Goal: Find specific page/section: Find specific page/section

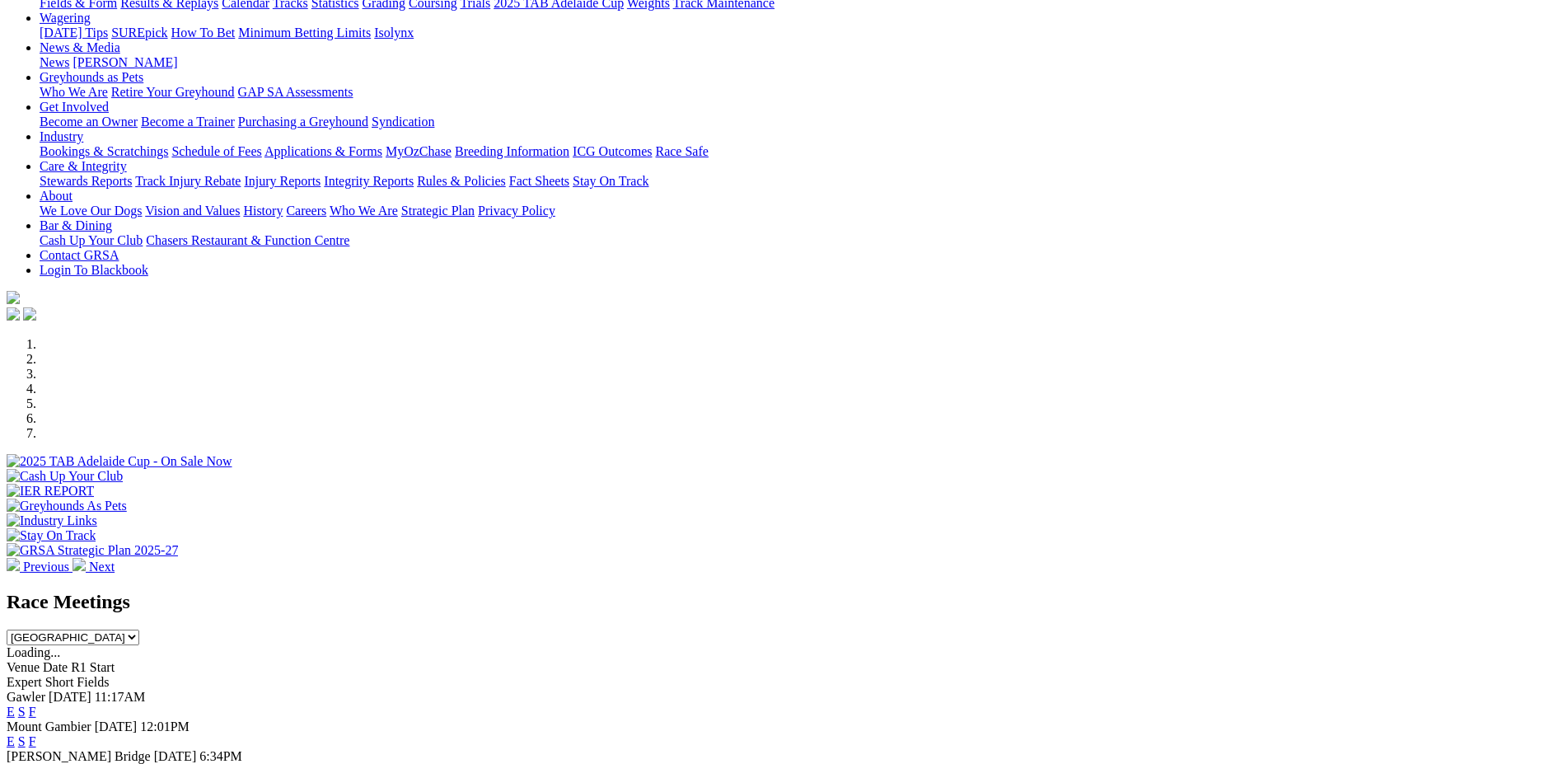
scroll to position [175, 0]
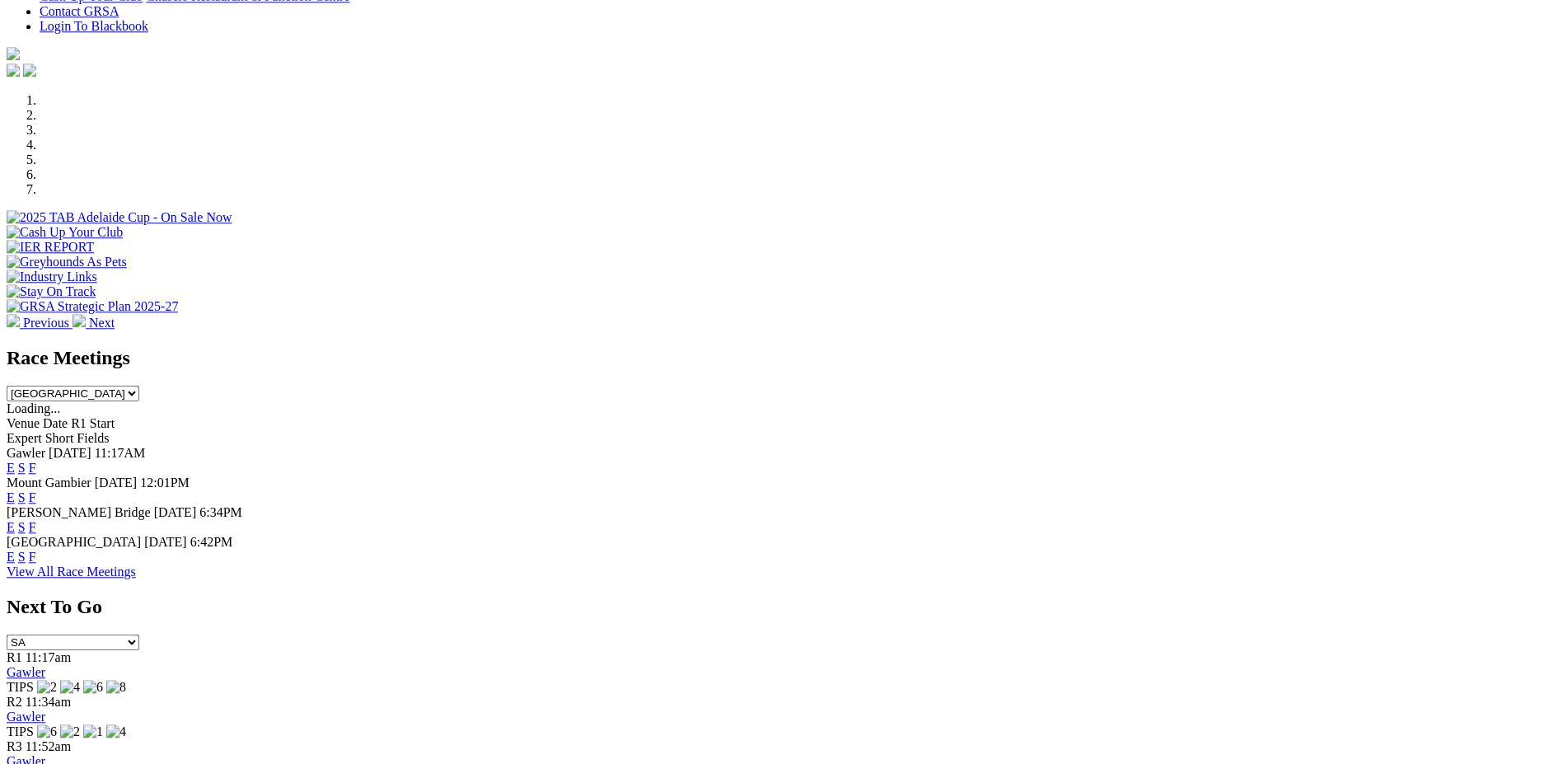
scroll to position [391, 0]
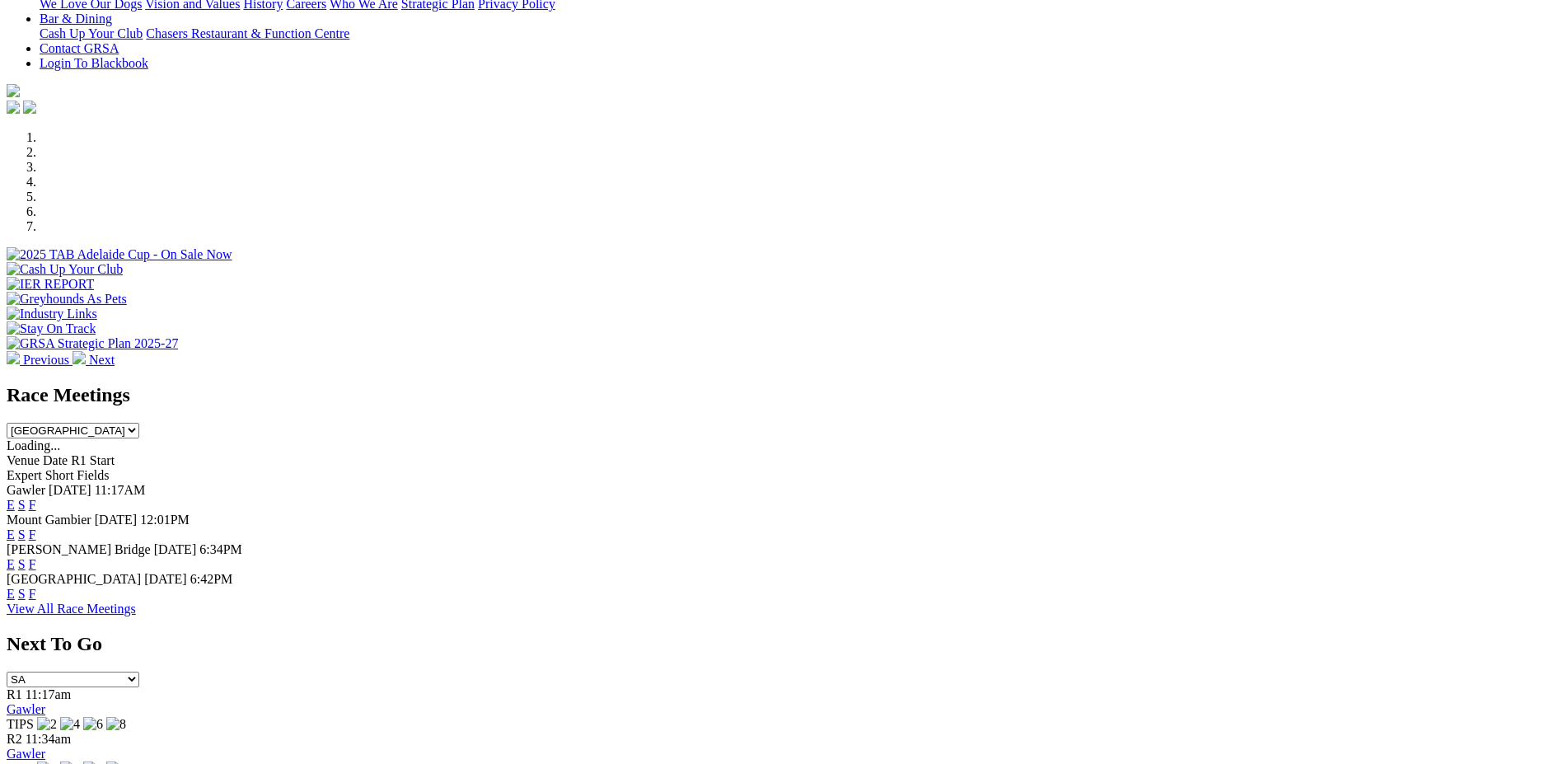
click at [36, 587] on link "F" at bounding box center [33, 594] width 7 height 14
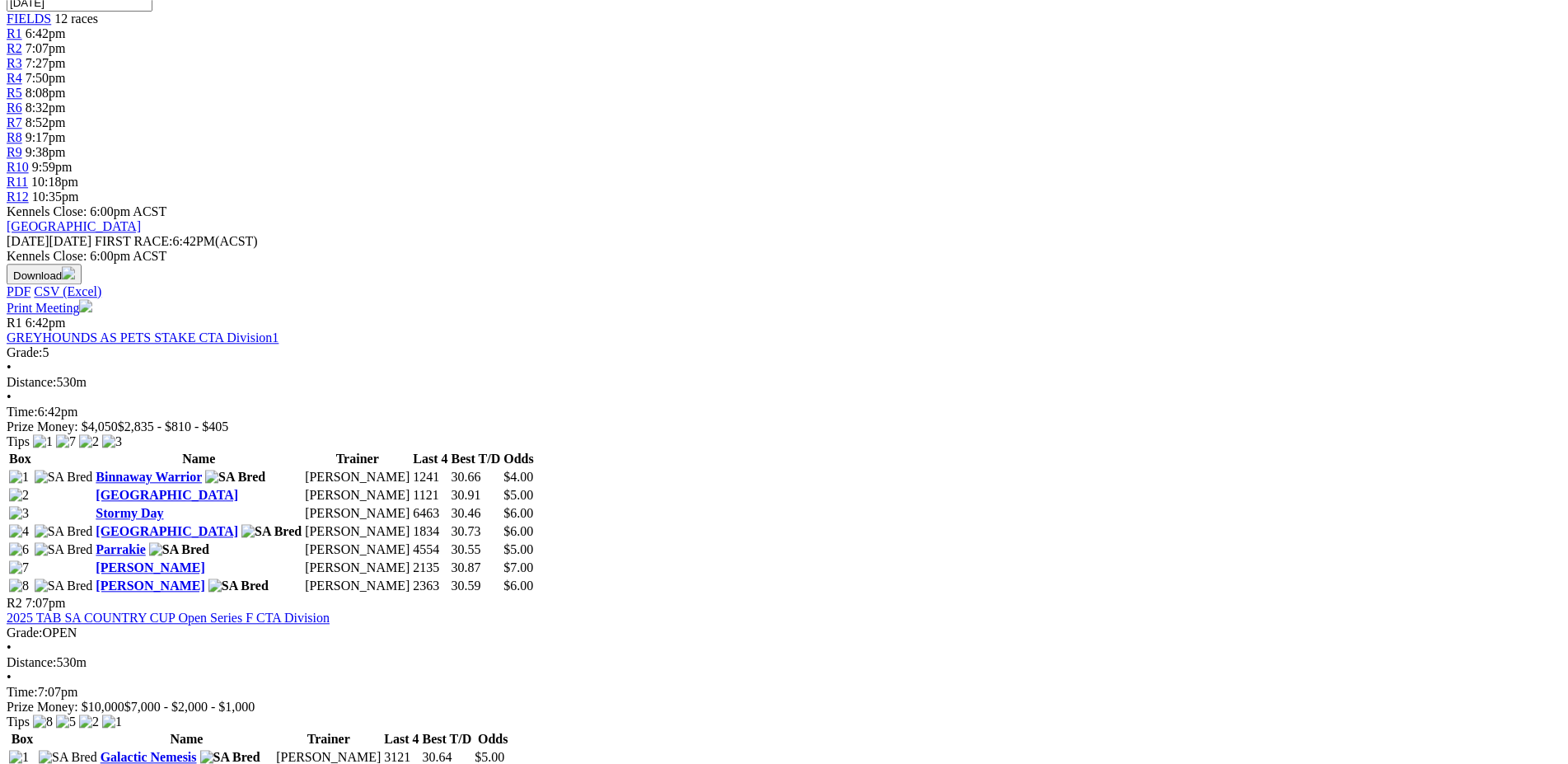
scroll to position [537, 0]
